Goal: Transaction & Acquisition: Purchase product/service

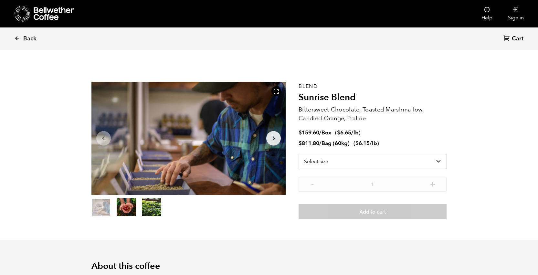
click at [29, 39] on span "Back" at bounding box center [29, 39] width 13 height 8
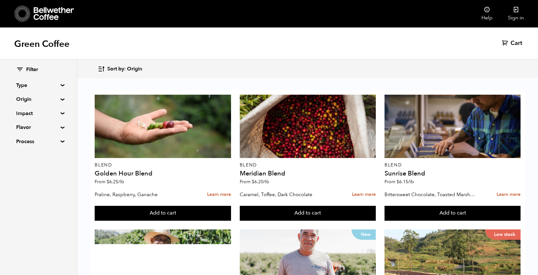
click at [60, 127] on summary "Flavor" at bounding box center [38, 127] width 45 height 8
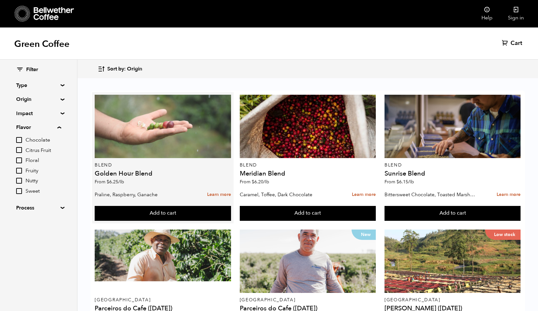
scroll to position [2, 0]
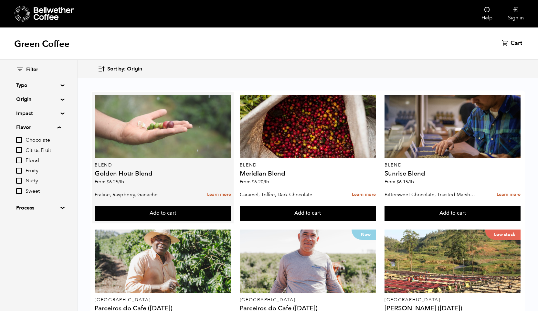
click at [150, 122] on div at bounding box center [163, 126] width 136 height 63
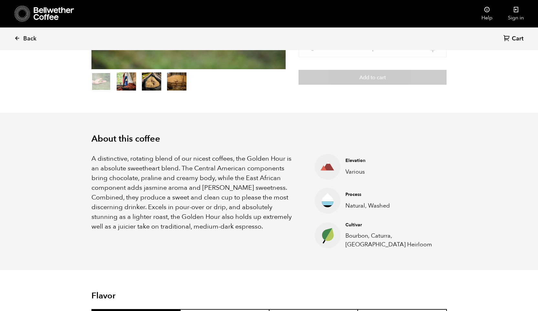
scroll to position [131, 0]
